Goal: Information Seeking & Learning: Learn about a topic

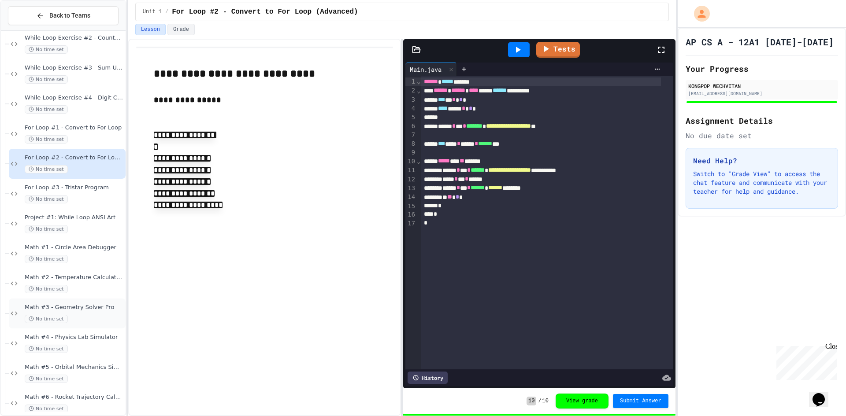
scroll to position [352, 0]
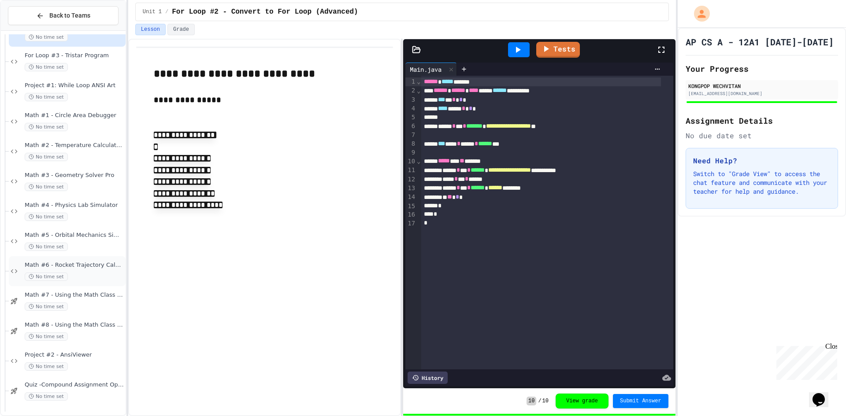
click at [71, 266] on span "Math #6 - Rocket Trajectory Calculator" at bounding box center [74, 265] width 99 height 7
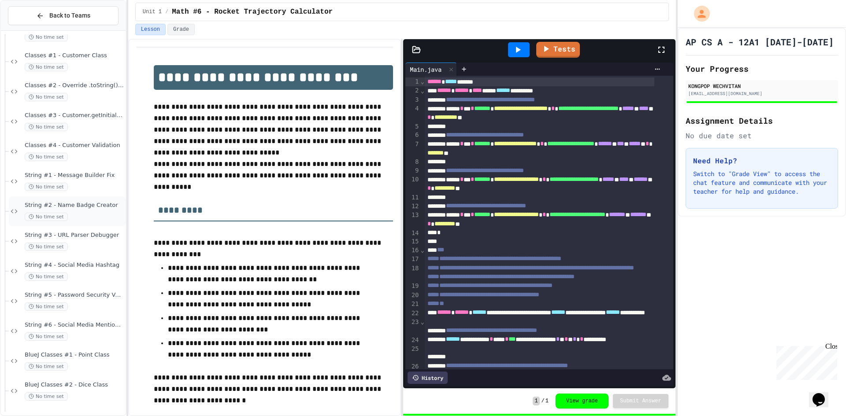
scroll to position [925, 0]
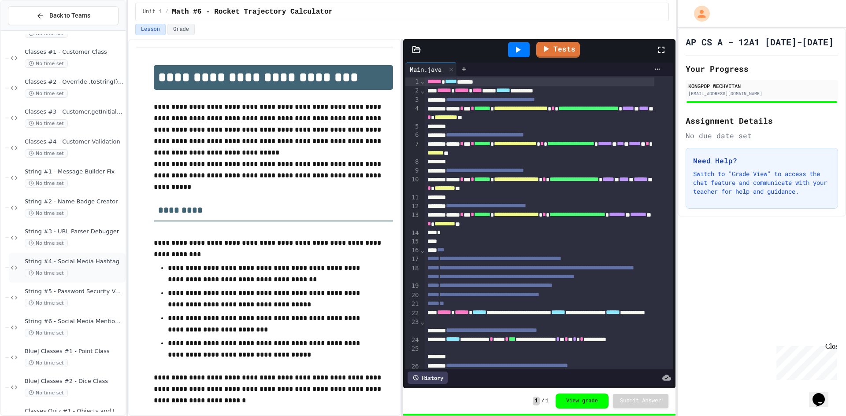
click at [67, 260] on span "String #4 - Social Media Hashtag" at bounding box center [74, 261] width 99 height 7
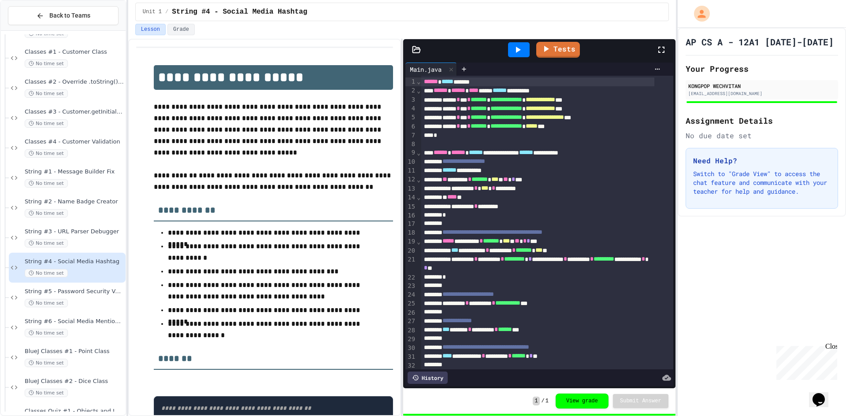
click at [79, 270] on div "No time set" at bounding box center [74, 273] width 99 height 8
click at [79, 267] on div "String #4 - Social Media Hashtag No time set" at bounding box center [74, 267] width 99 height 19
click at [71, 263] on div "String #4 - Social Media Hashtag No time set" at bounding box center [74, 267] width 99 height 19
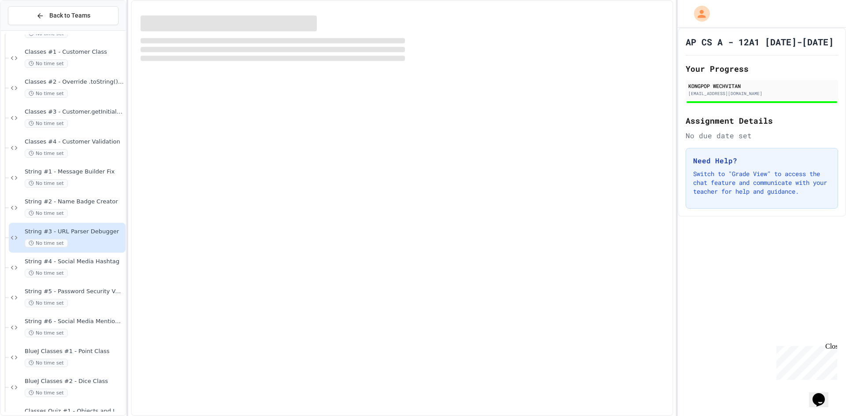
click at [70, 233] on div "String #3 - URL Parser Debugger No time set" at bounding box center [74, 237] width 99 height 19
click at [69, 185] on div "No time set" at bounding box center [74, 183] width 99 height 8
click at [66, 198] on div "Casting #3 - Casting and Ranges of Variables No time set Classes #0 - Car class…" at bounding box center [63, 13] width 125 height 1808
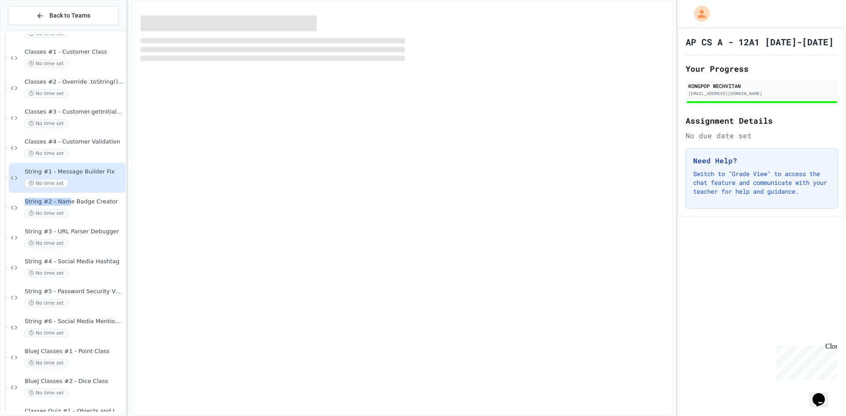
click at [67, 201] on span "String #2 - Name Badge Creator" at bounding box center [74, 201] width 99 height 7
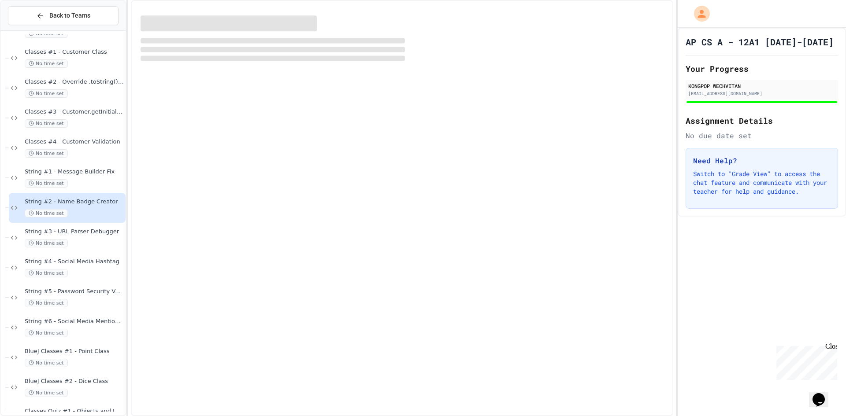
click at [67, 201] on span "String #2 - Name Badge Creator" at bounding box center [74, 201] width 99 height 7
click at [67, 202] on span "String #2 - Name Badge Creator" at bounding box center [74, 201] width 99 height 7
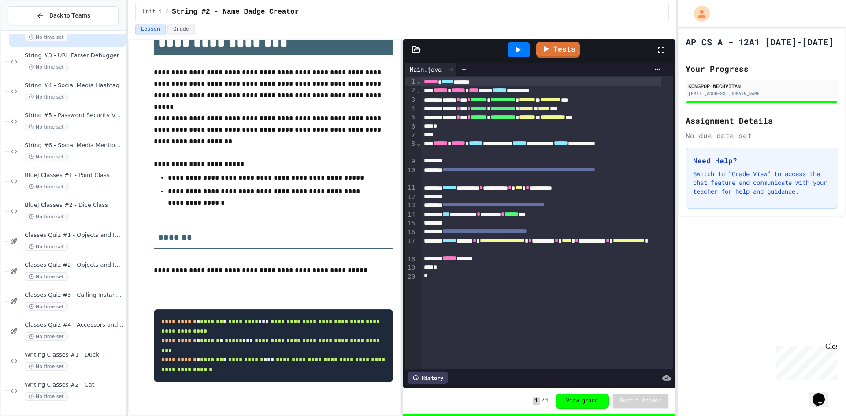
scroll to position [42, 0]
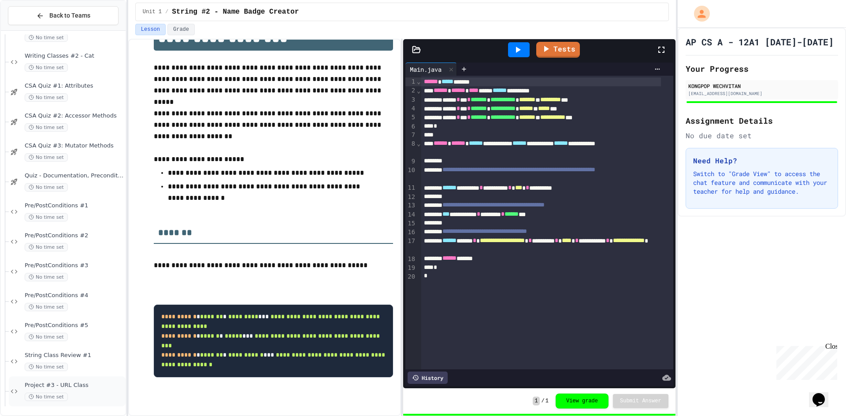
click at [77, 396] on div "No time set" at bounding box center [74, 397] width 99 height 8
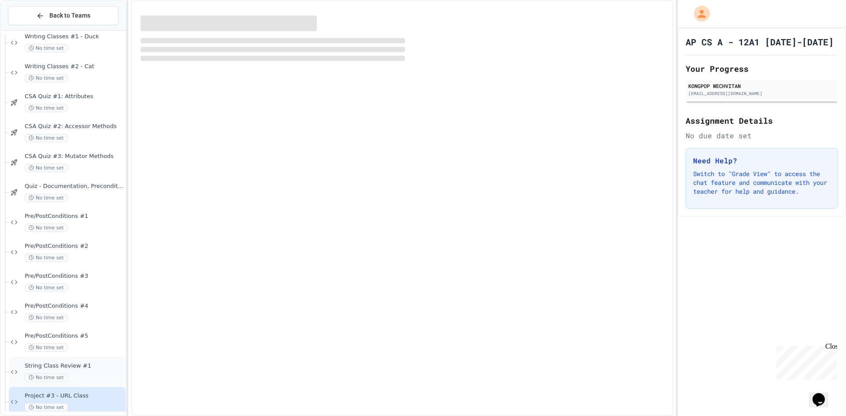
click at [78, 374] on div "No time set" at bounding box center [74, 378] width 99 height 8
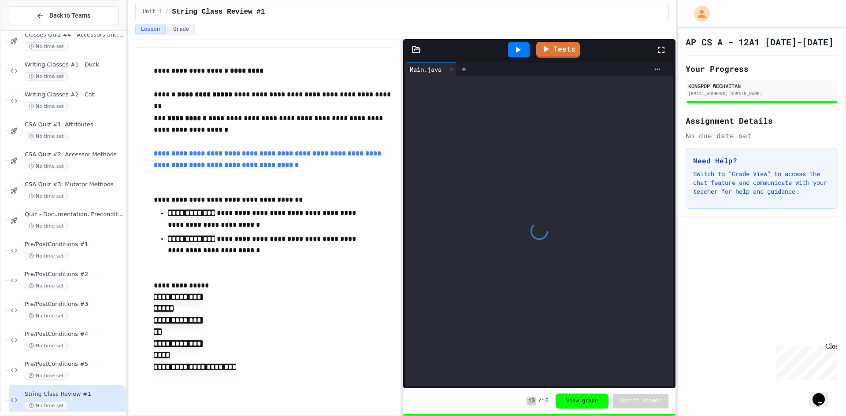
scroll to position [1376, 0]
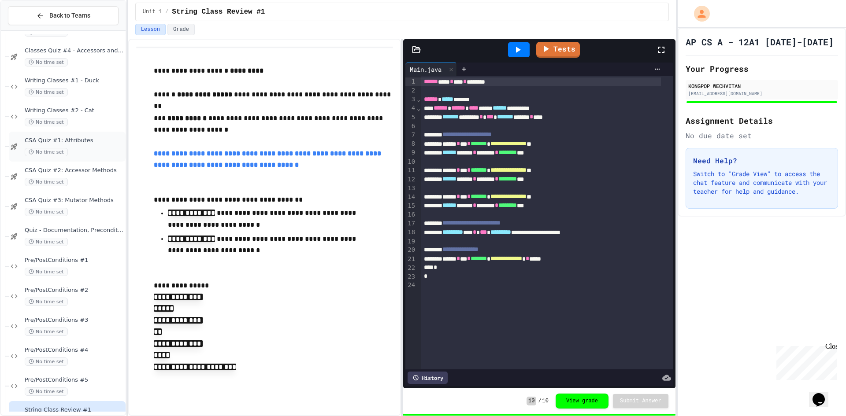
click at [78, 141] on span "CSA Quiz #1: Attributes" at bounding box center [74, 140] width 99 height 7
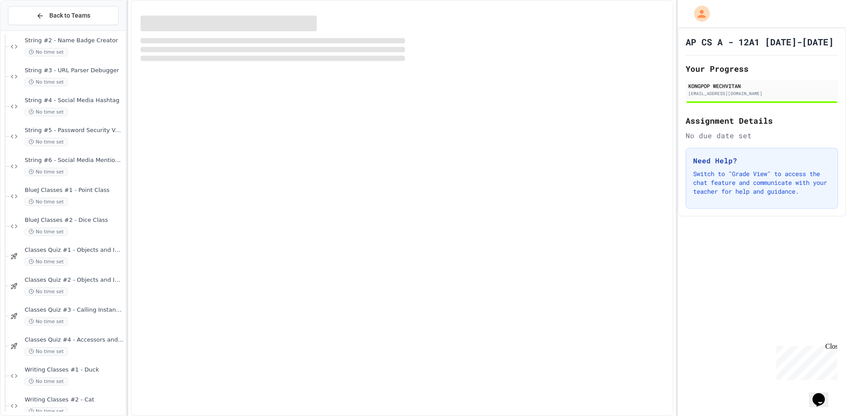
scroll to position [1068, 0]
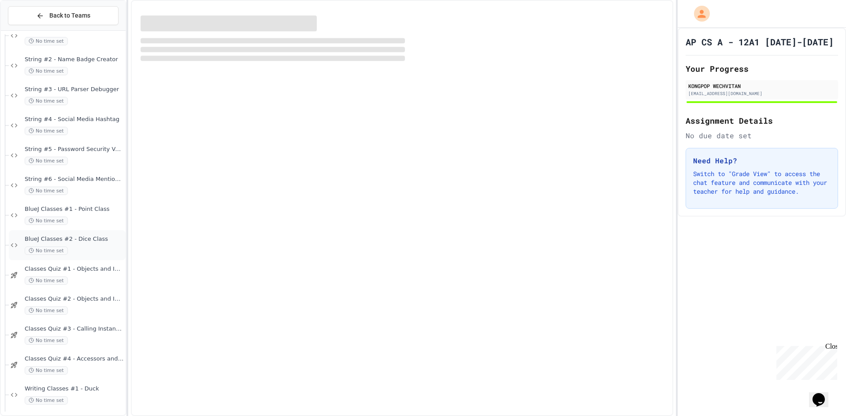
click at [69, 245] on div "BlueJ Classes #2 - Dice Class No time set" at bounding box center [74, 245] width 99 height 19
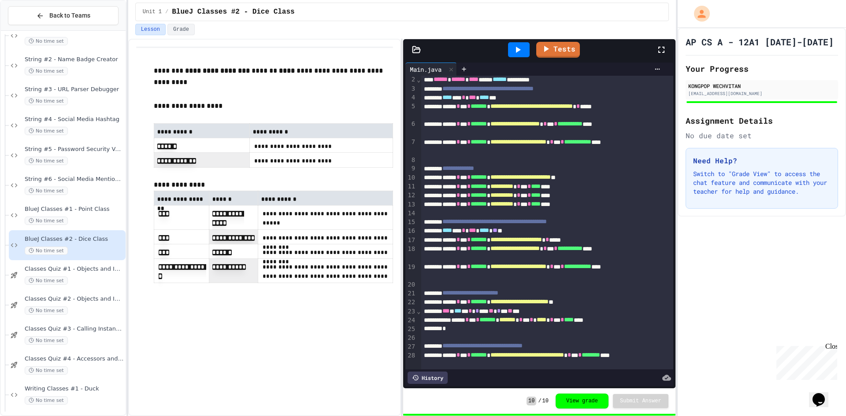
scroll to position [43, 0]
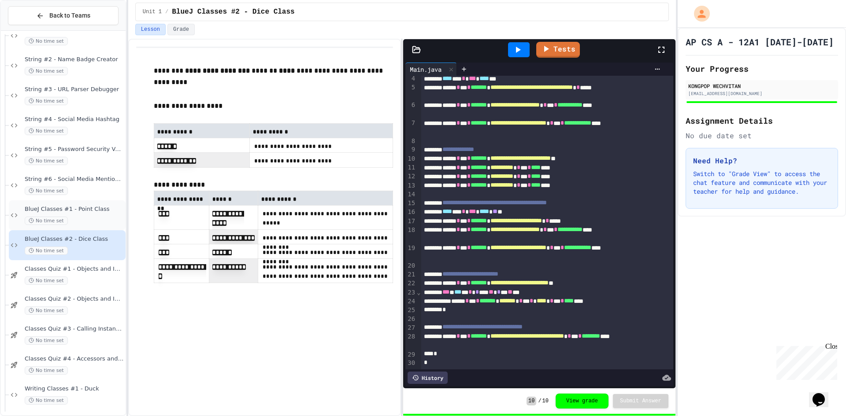
click at [15, 215] on icon at bounding box center [14, 215] width 11 height 8
